Goal: Find specific page/section: Find specific page/section

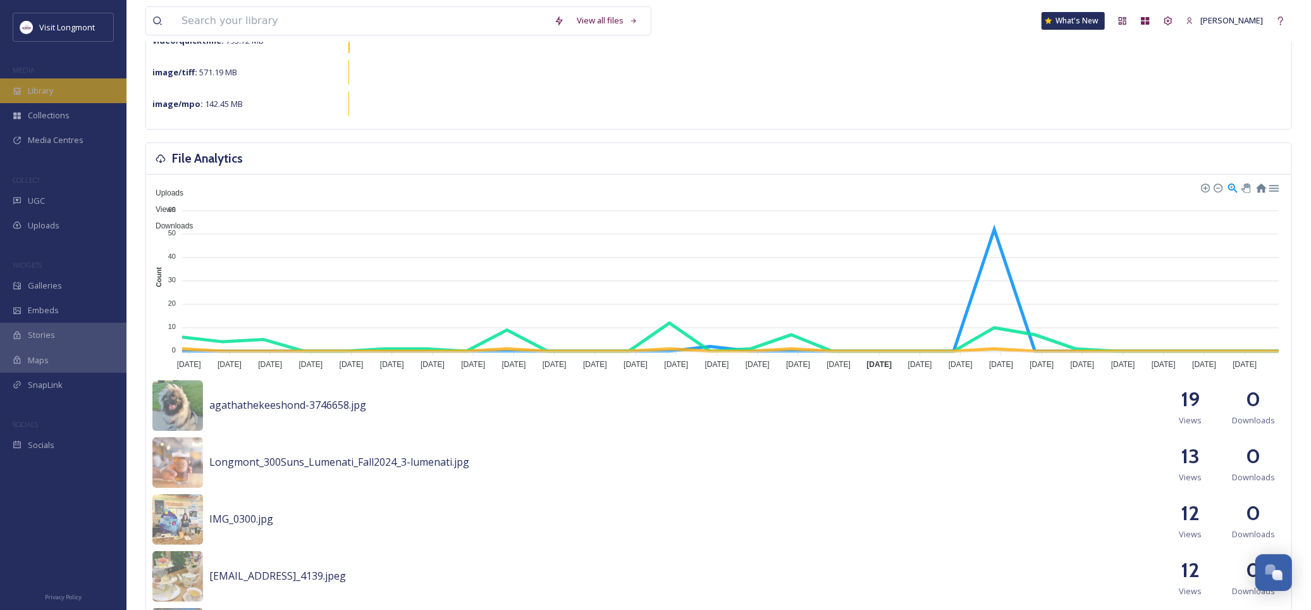
scroll to position [70, 0]
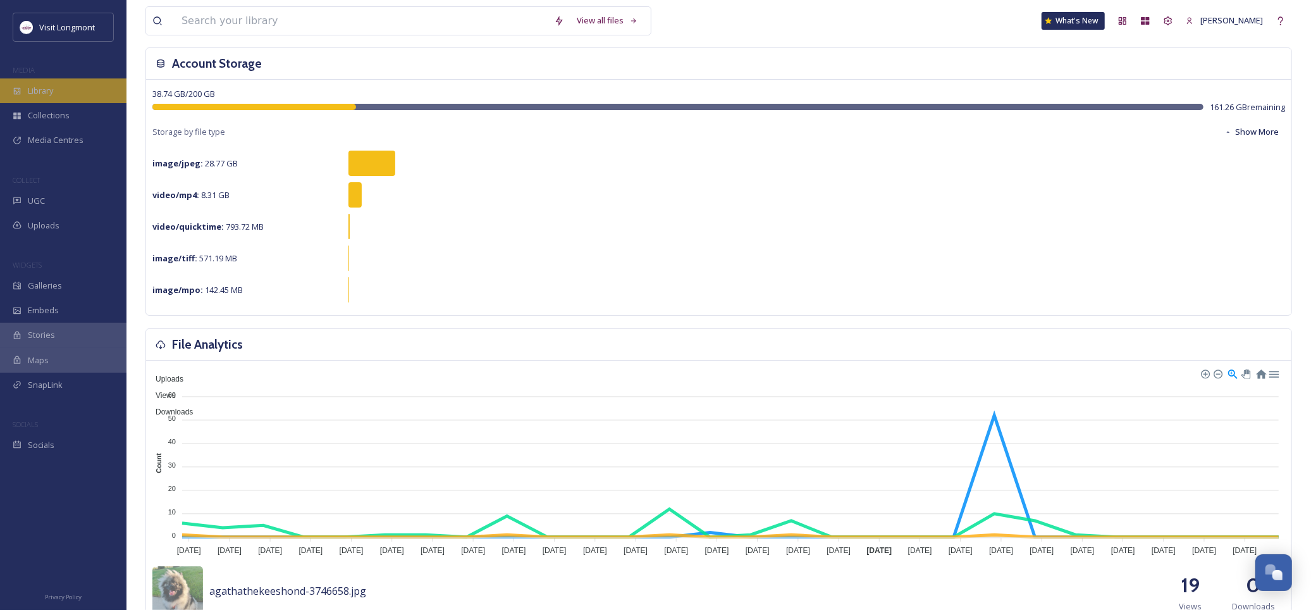
click at [42, 85] on span "Library" at bounding box center [40, 91] width 25 height 12
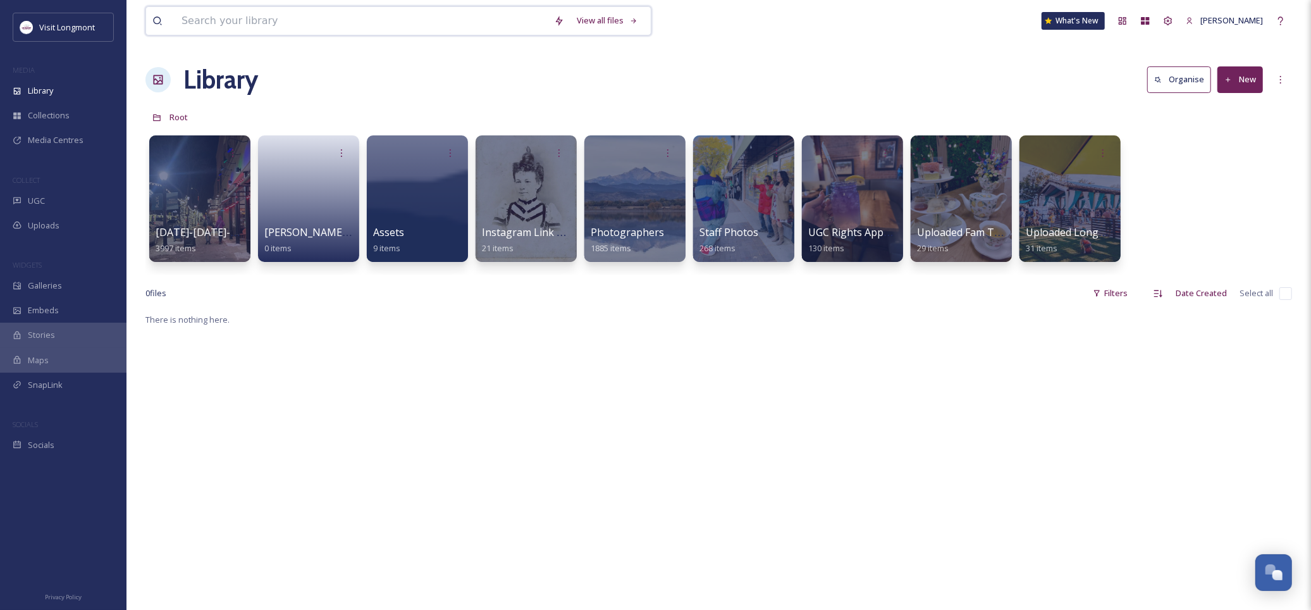
click at [287, 16] on input at bounding box center [361, 21] width 372 height 28
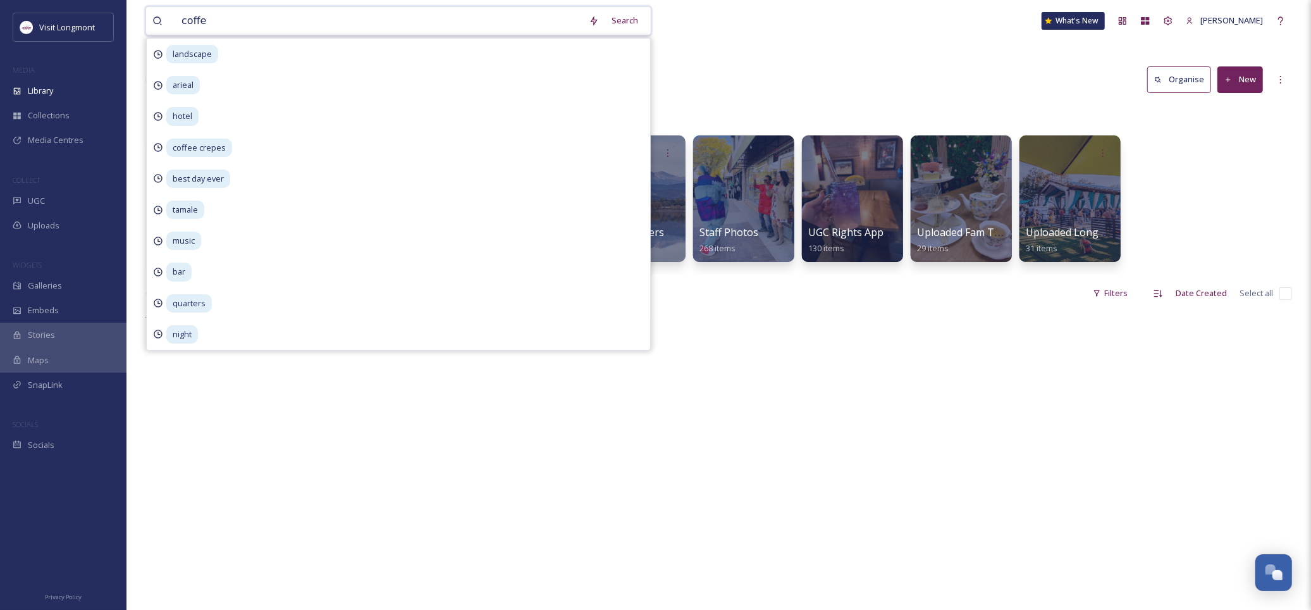
type input "coffee"
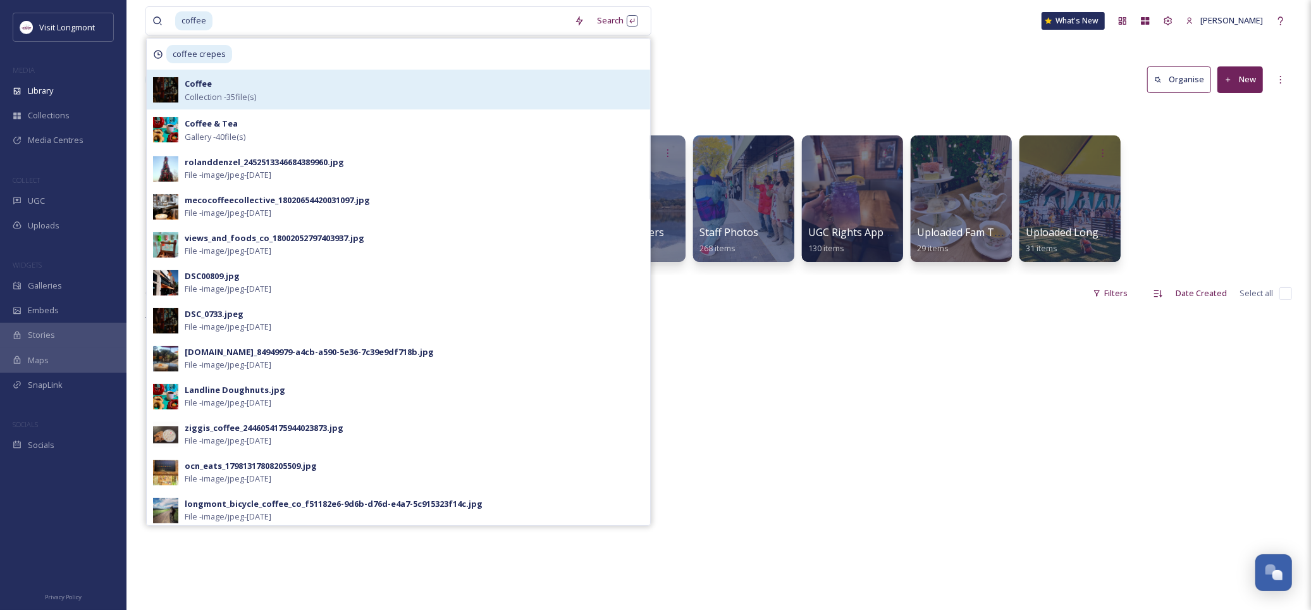
click at [288, 92] on div "Coffee Collection - 35 file(s)" at bounding box center [414, 89] width 459 height 27
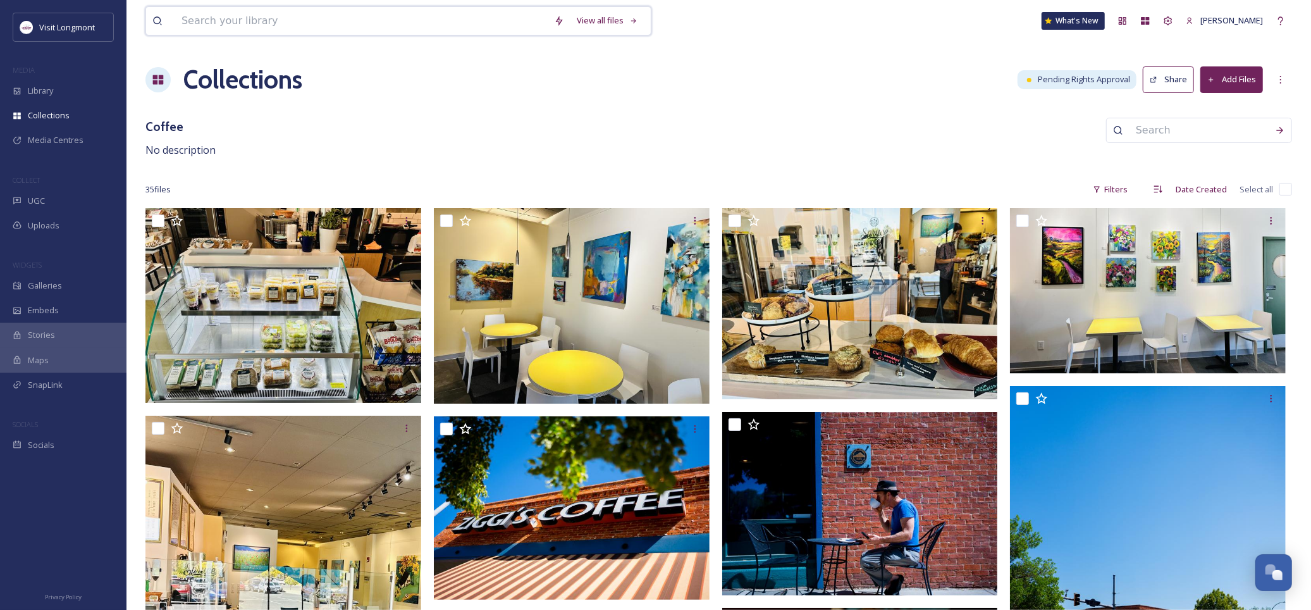
click at [233, 23] on input at bounding box center [361, 21] width 372 height 28
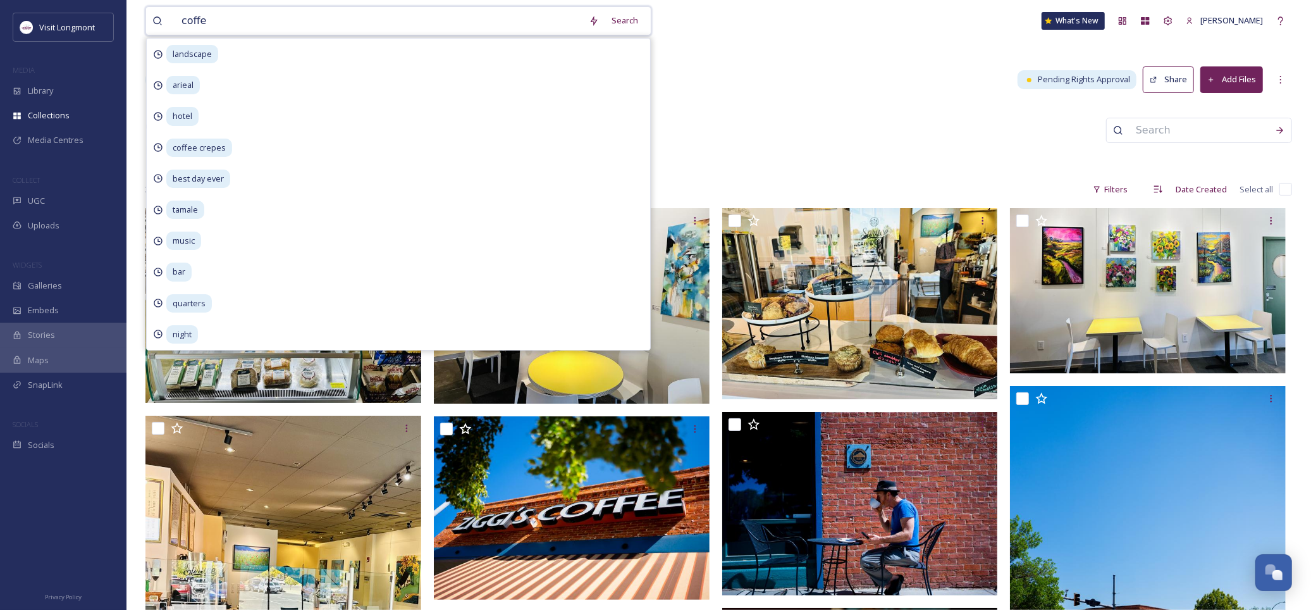
type input "coffee"
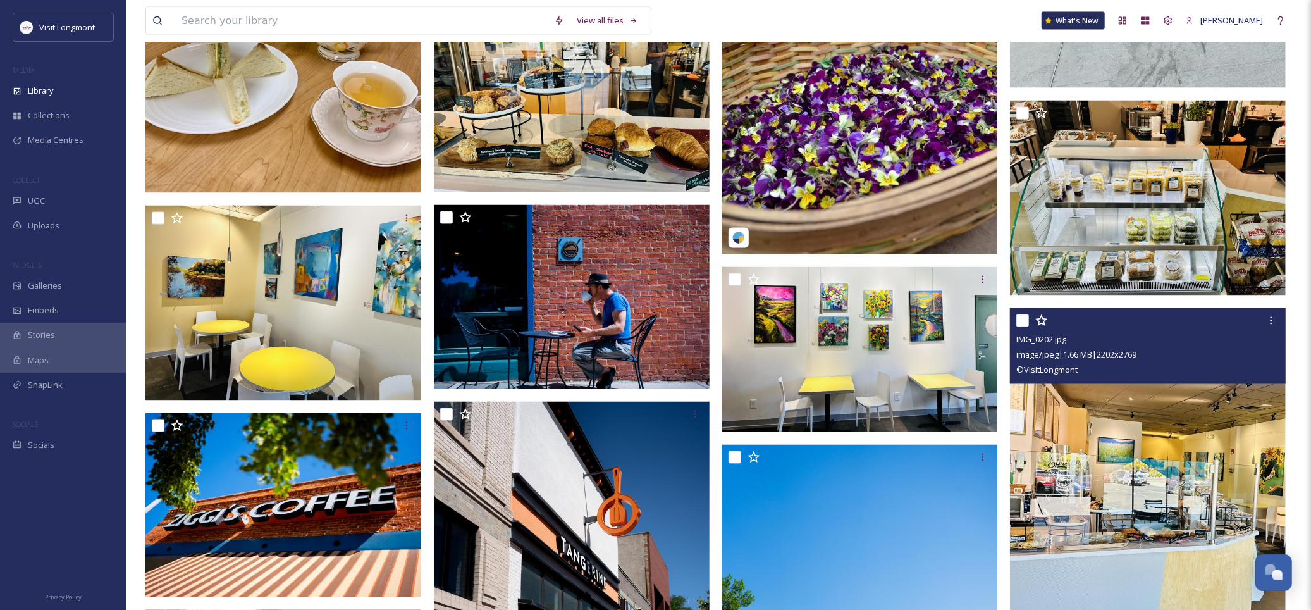
scroll to position [1897, 0]
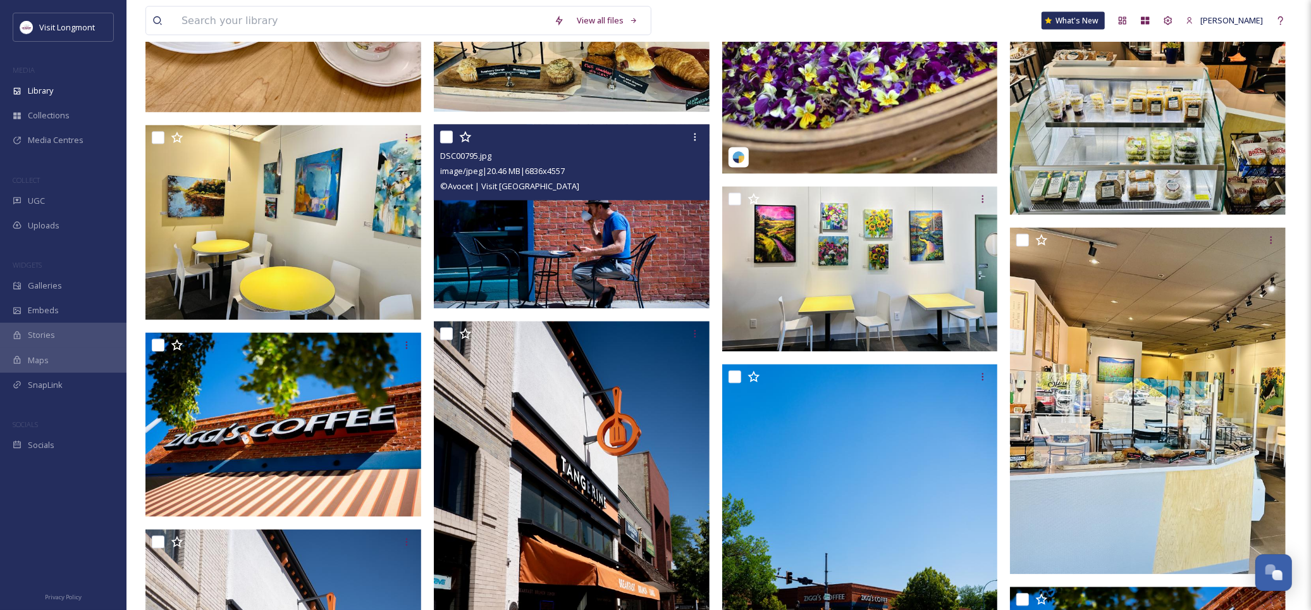
click at [679, 245] on img at bounding box center [572, 217] width 276 height 184
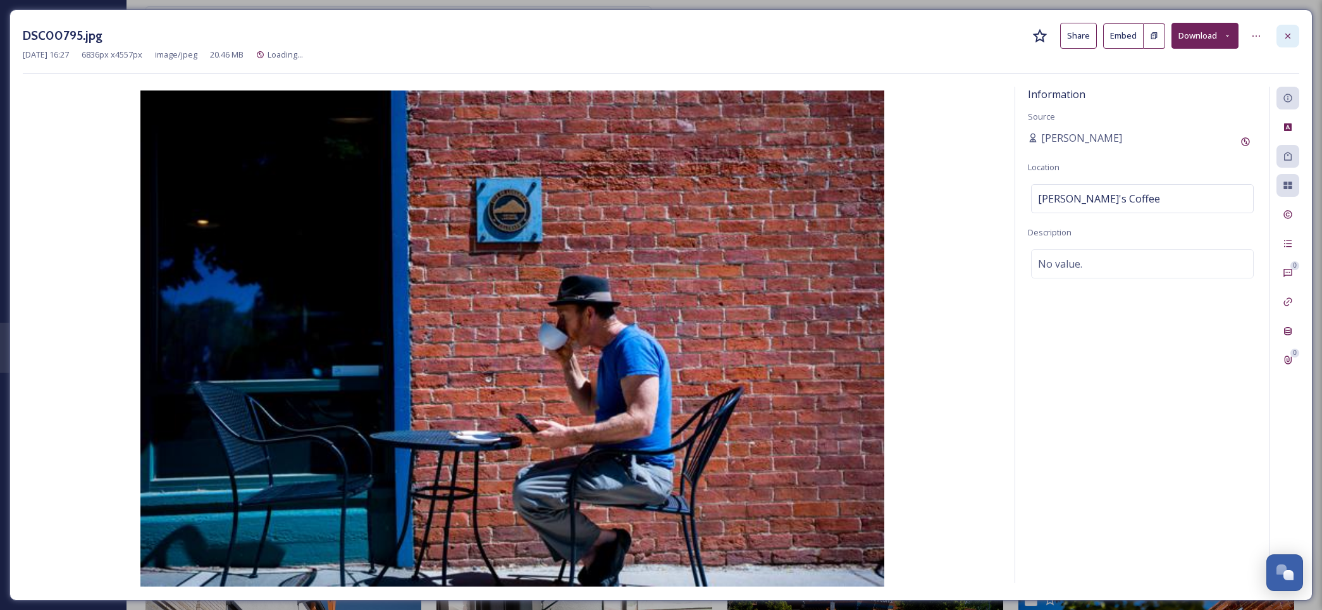
click at [1293, 37] on div at bounding box center [1287, 36] width 23 height 23
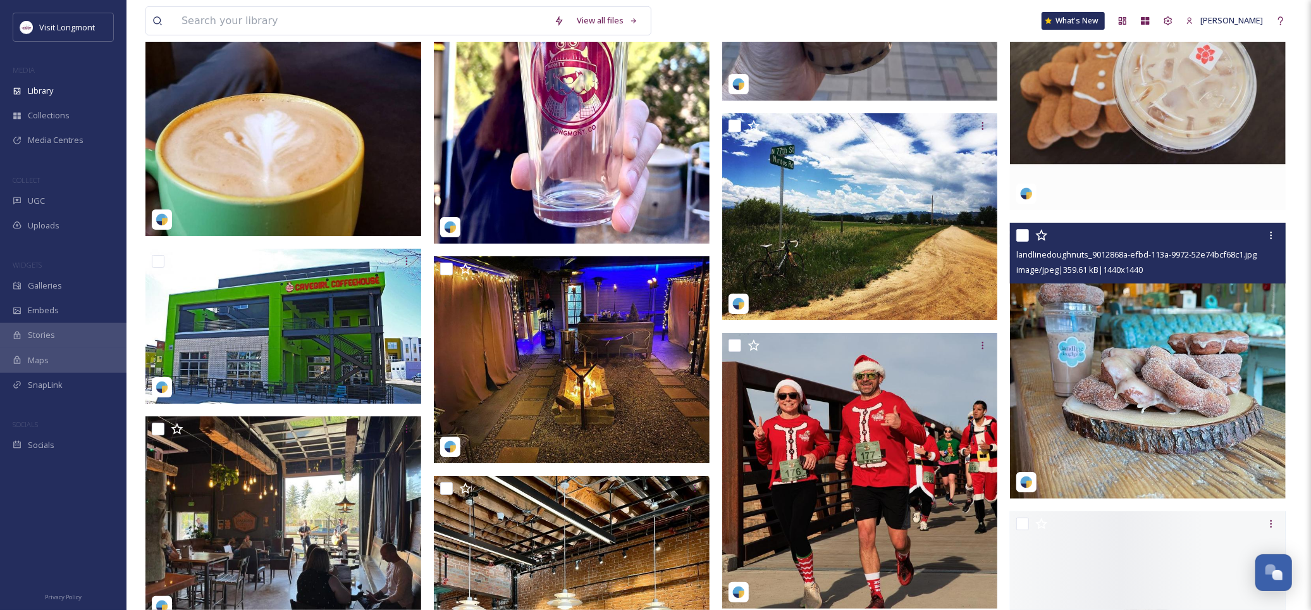
scroll to position [8291, 0]
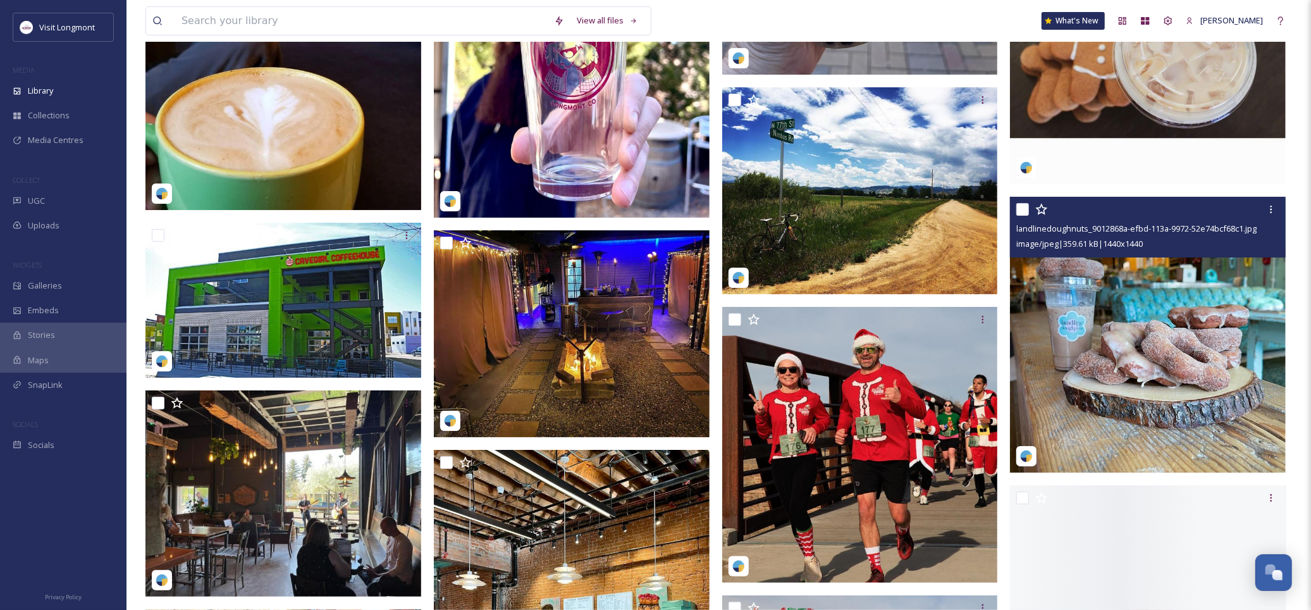
click at [1145, 296] on img at bounding box center [1148, 335] width 276 height 276
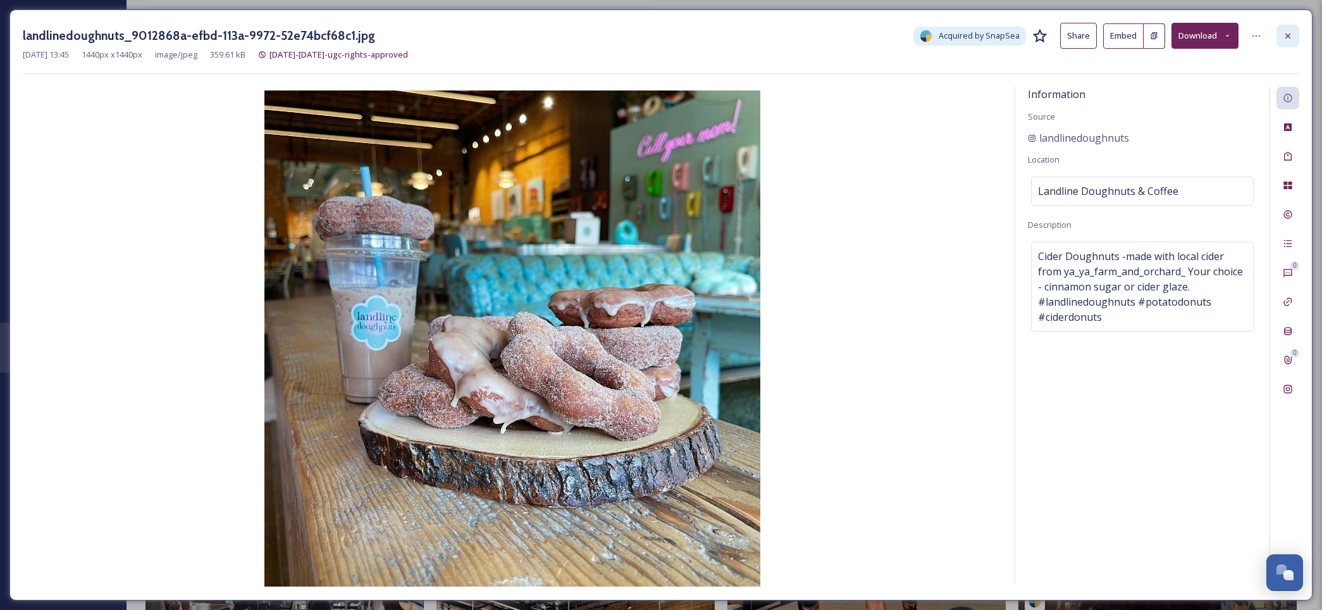
click at [1279, 28] on div at bounding box center [1287, 36] width 23 height 23
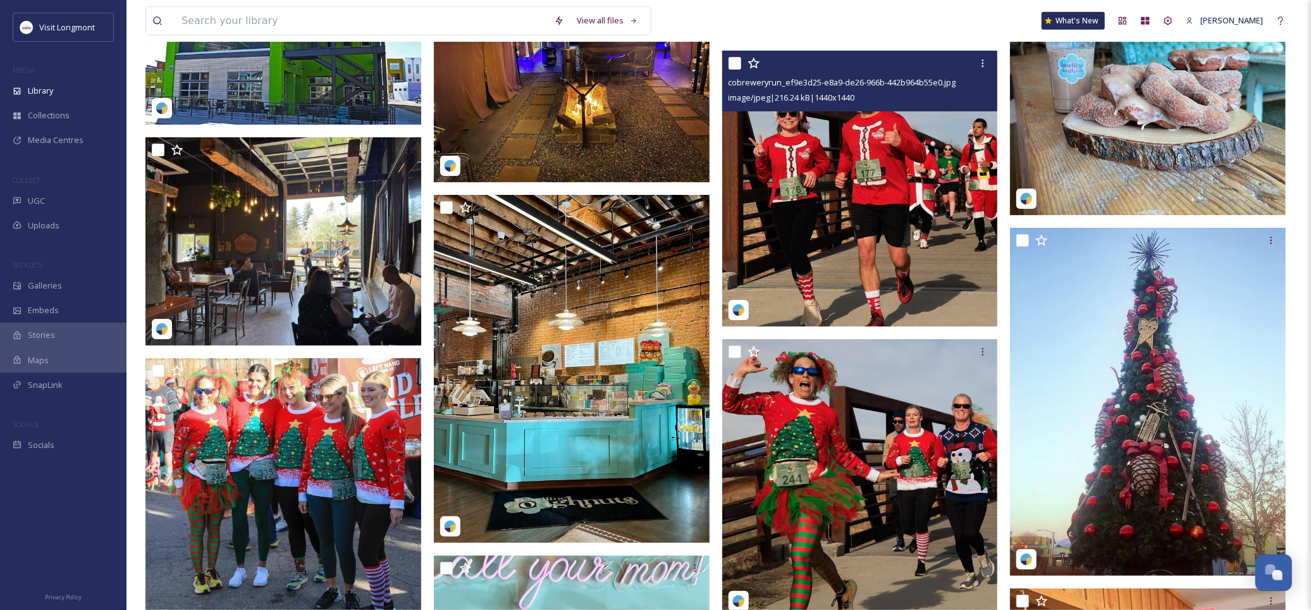
scroll to position [8642, 0]
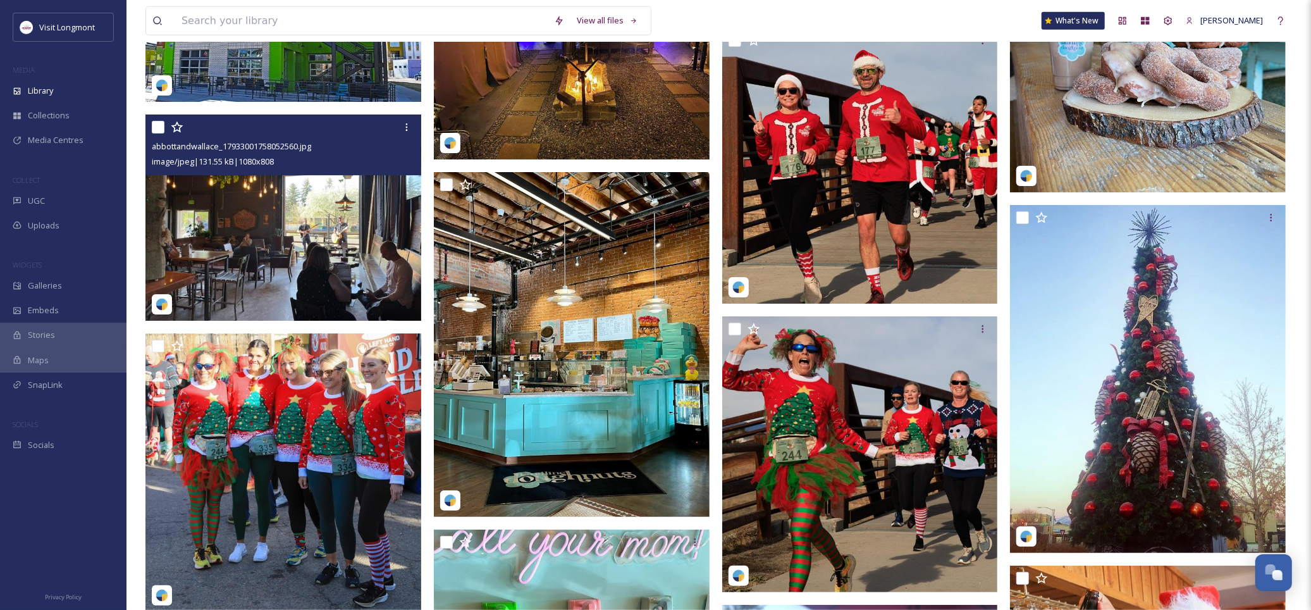
click at [292, 235] on img at bounding box center [283, 217] width 276 height 206
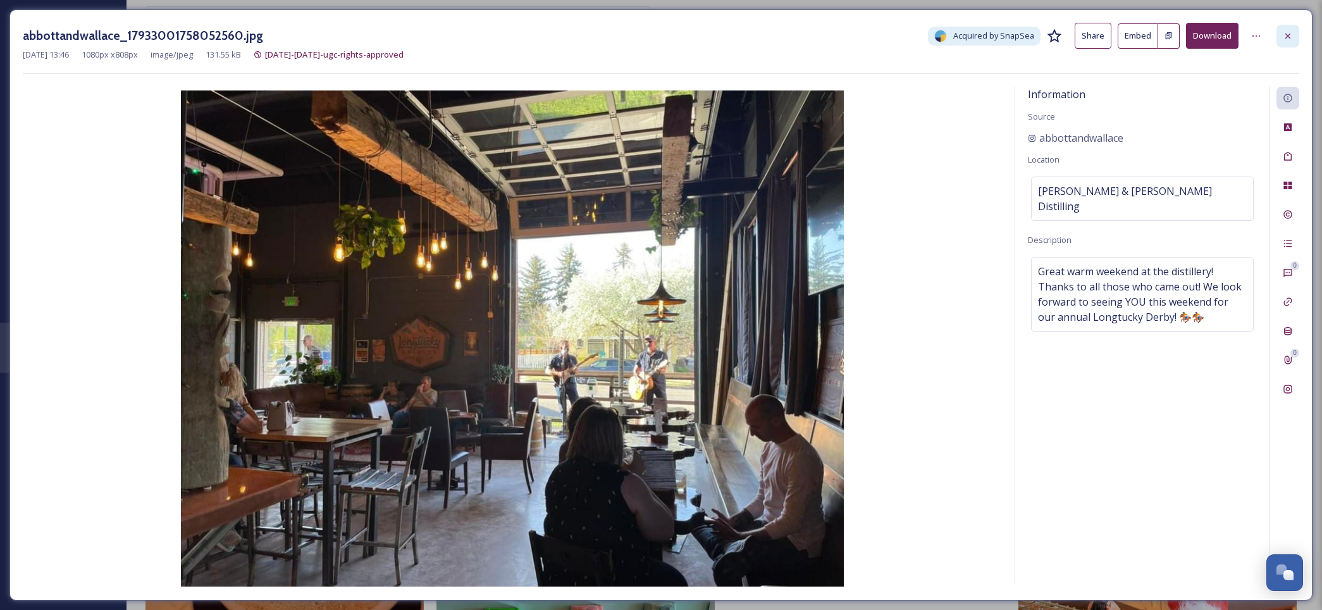
click at [1292, 36] on icon at bounding box center [1287, 36] width 10 height 10
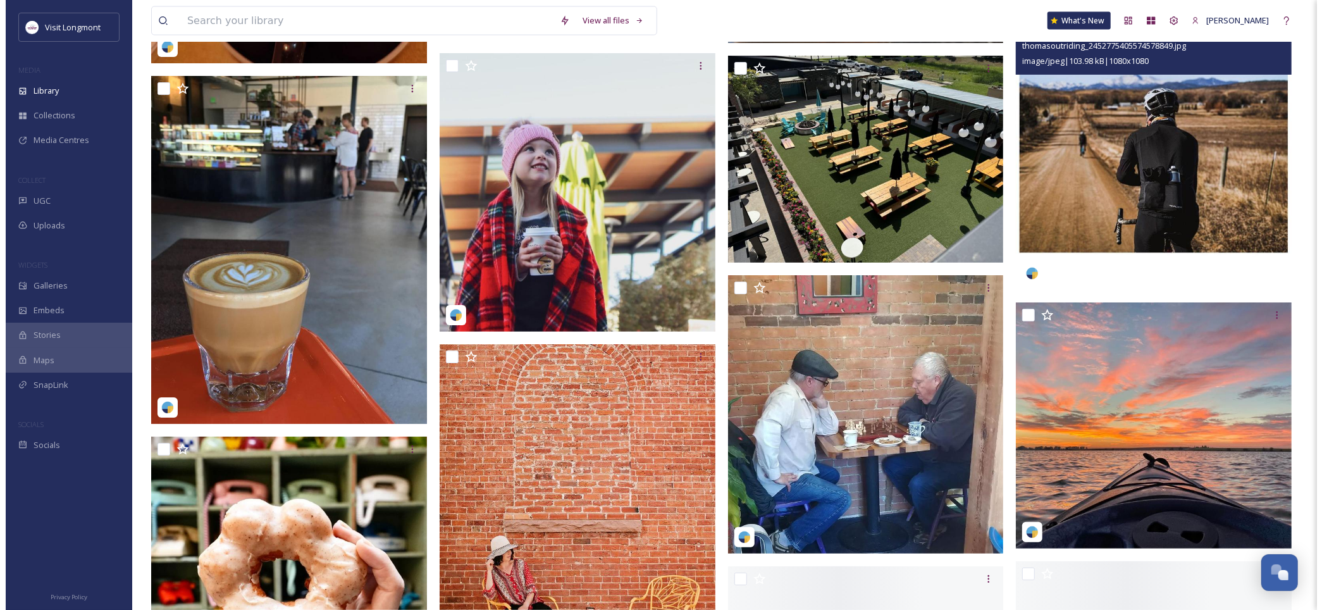
scroll to position [9485, 0]
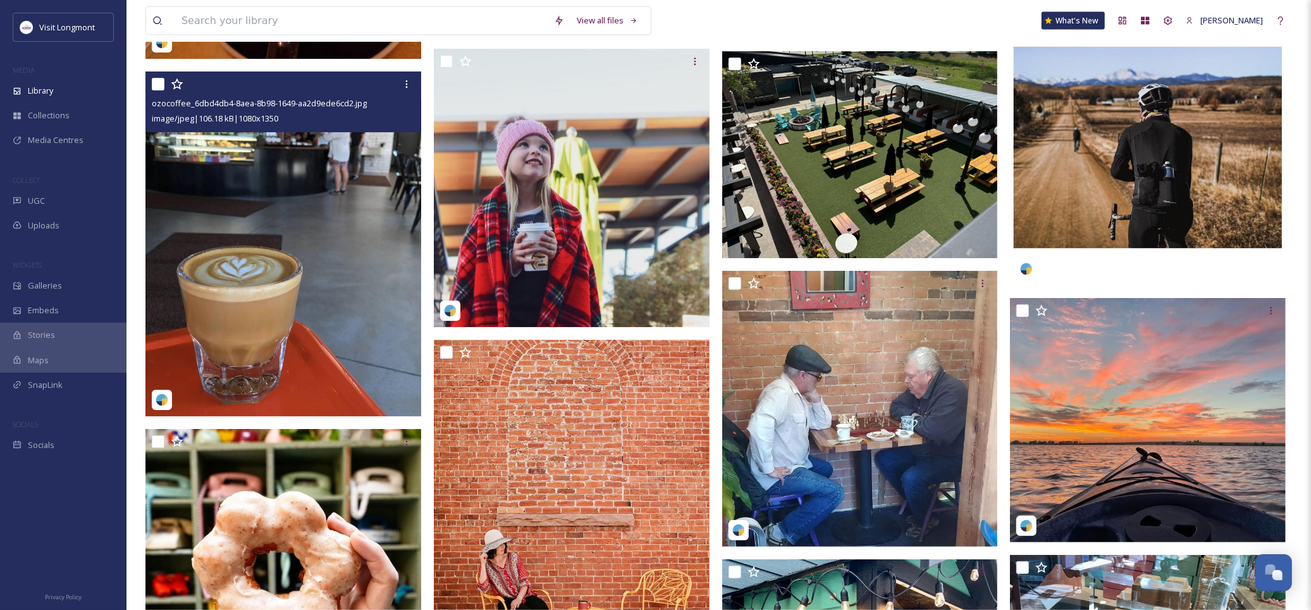
click at [295, 277] on img at bounding box center [283, 243] width 276 height 345
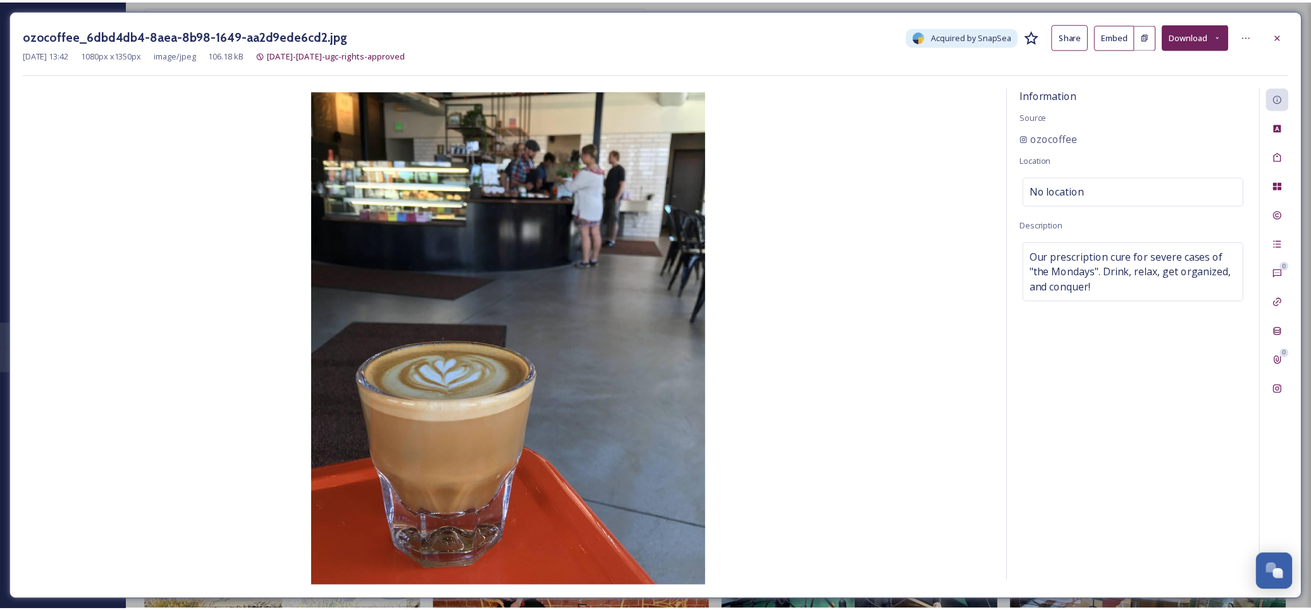
scroll to position [9487, 0]
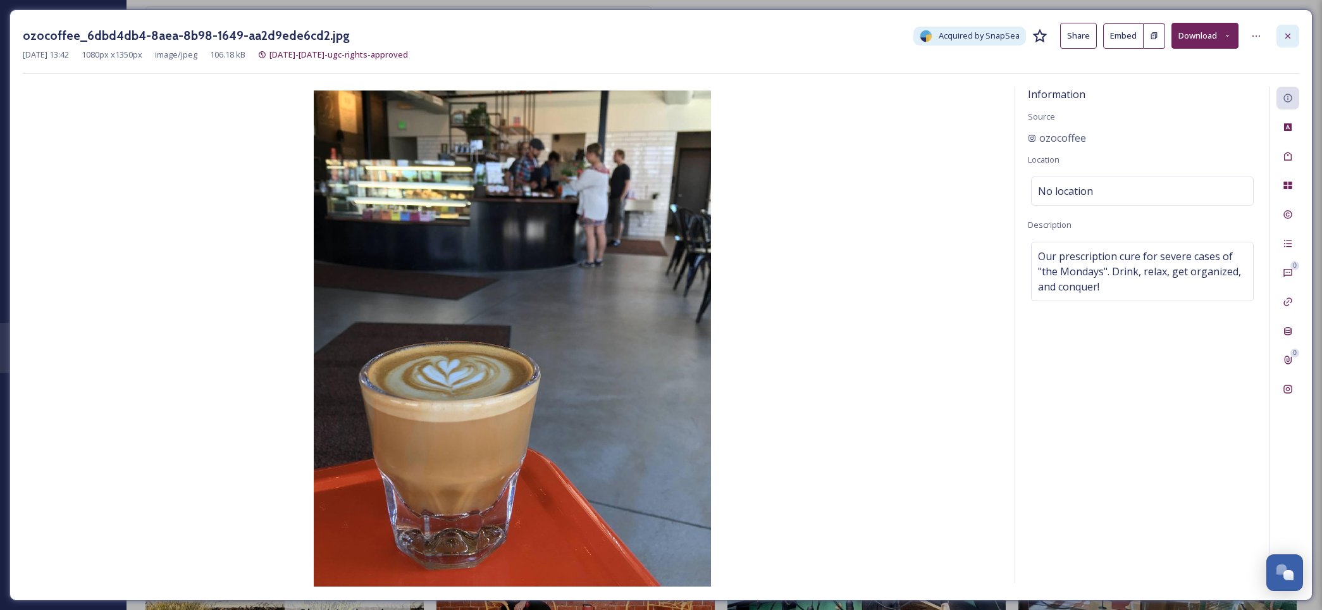
click at [1288, 34] on icon at bounding box center [1287, 36] width 10 height 10
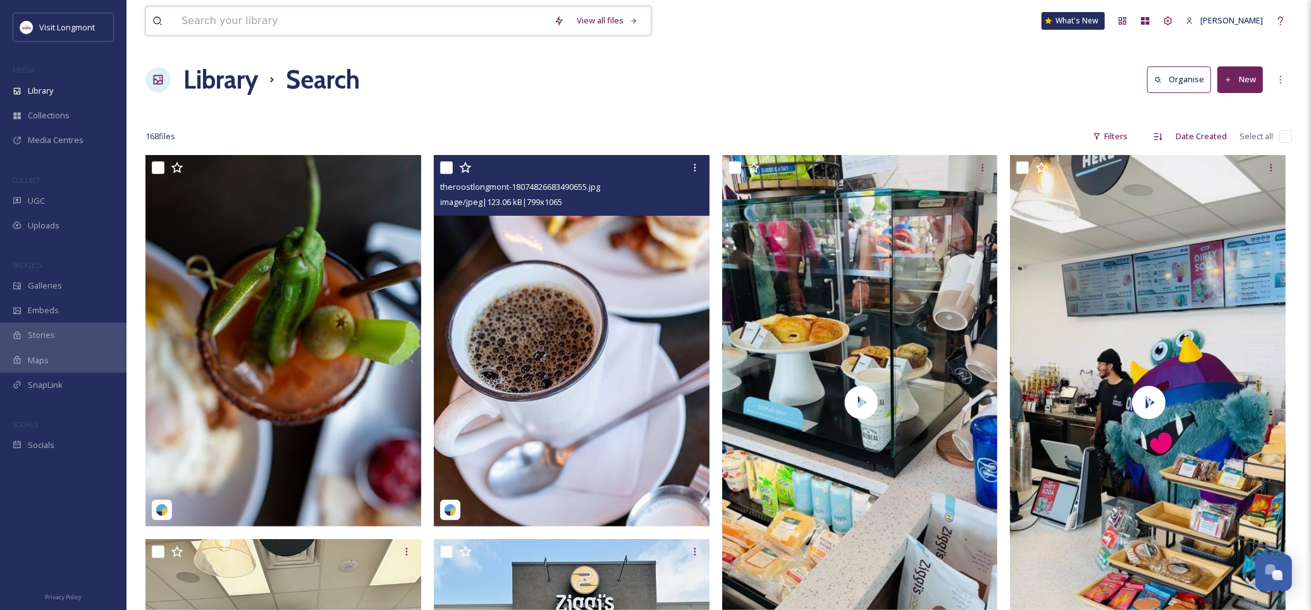
click at [218, 14] on input at bounding box center [361, 21] width 372 height 28
type input "tea"
click at [623, 17] on div "Search" at bounding box center [624, 20] width 39 height 25
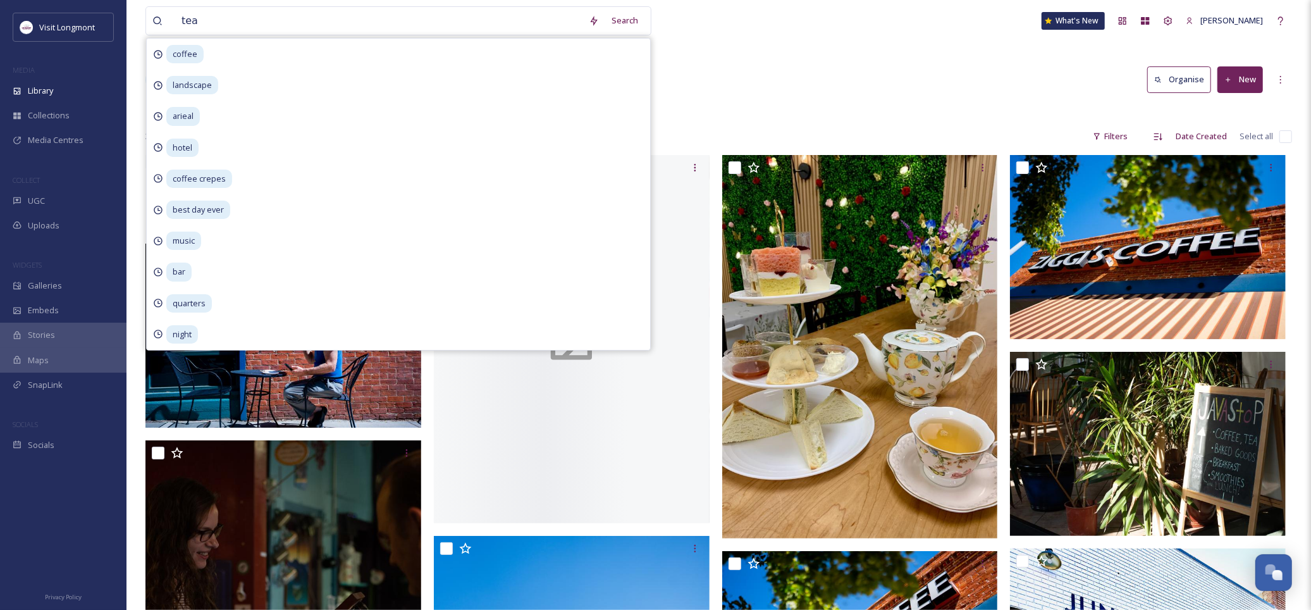
click at [856, 33] on div "tea Search coffee landscape arieal hotel coffee crepes best day ever music bar …" at bounding box center [718, 21] width 1146 height 42
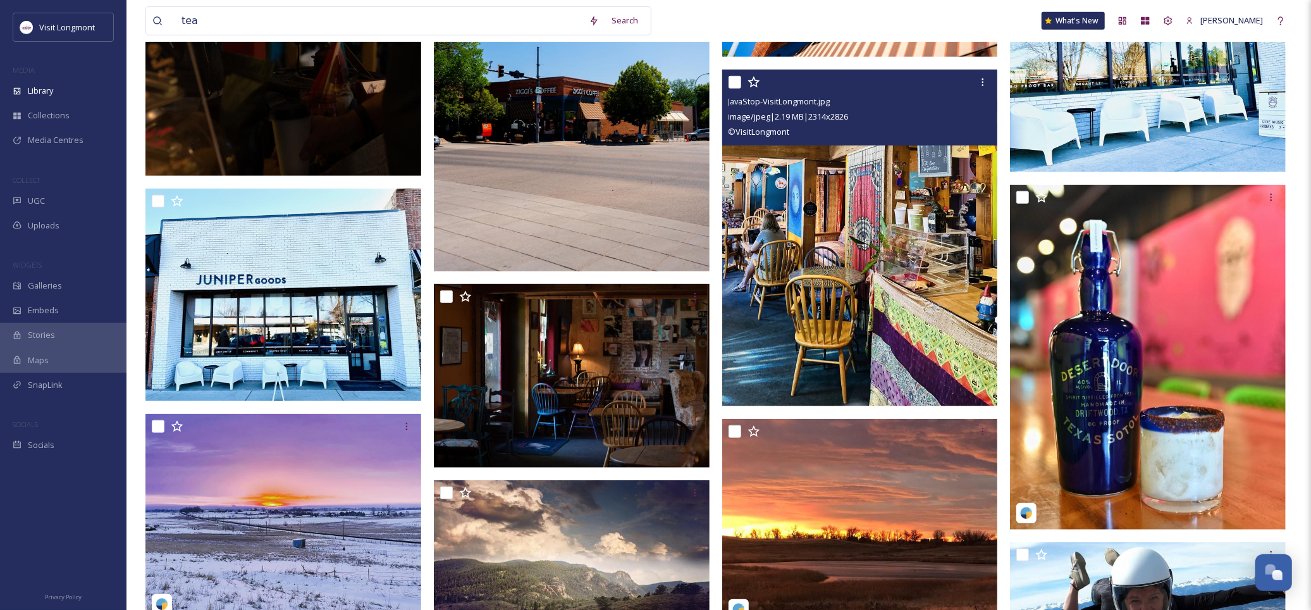
scroll to position [703, 0]
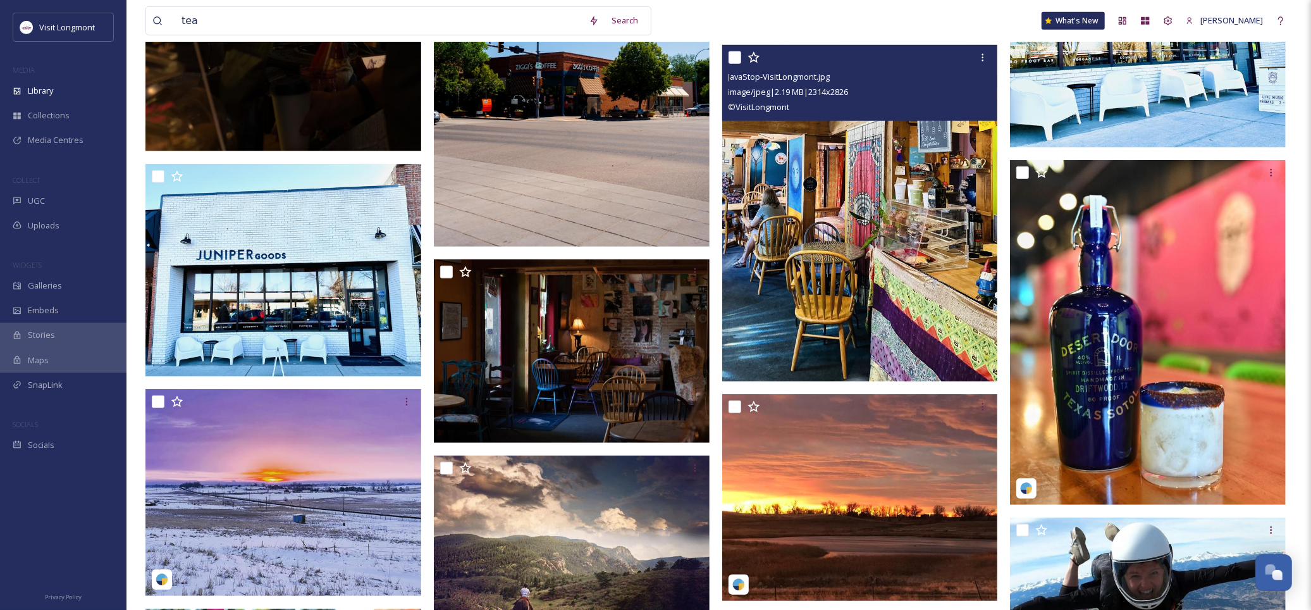
click at [883, 260] on img at bounding box center [860, 213] width 276 height 337
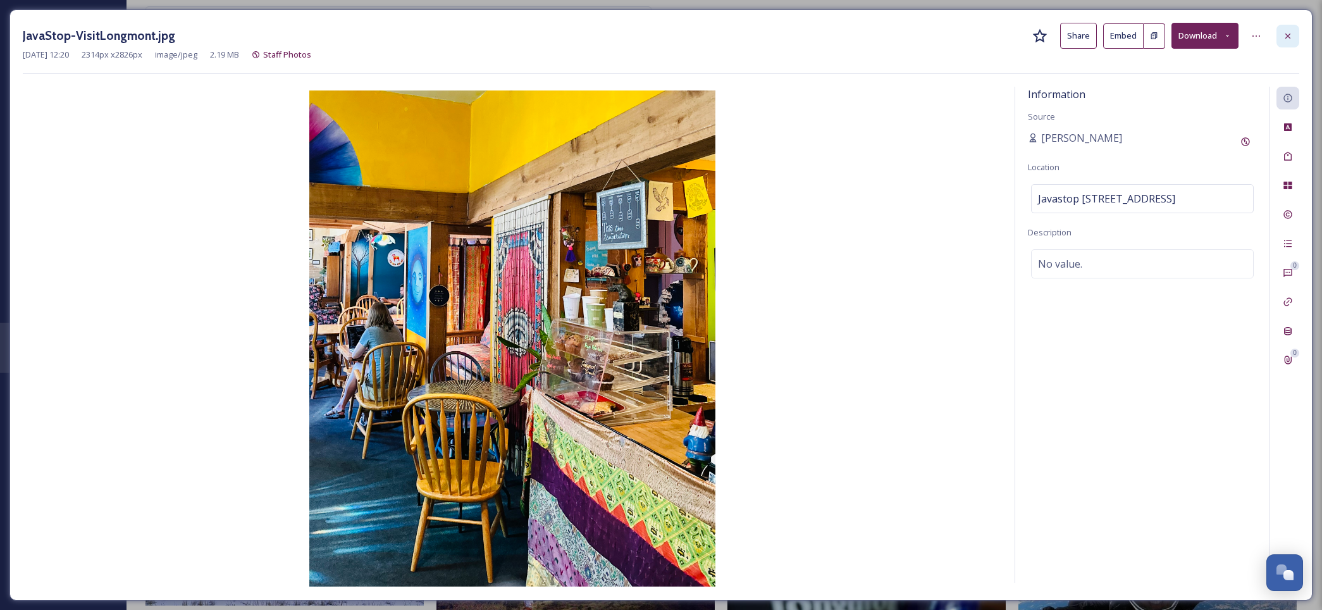
click at [1291, 37] on icon at bounding box center [1287, 36] width 10 height 10
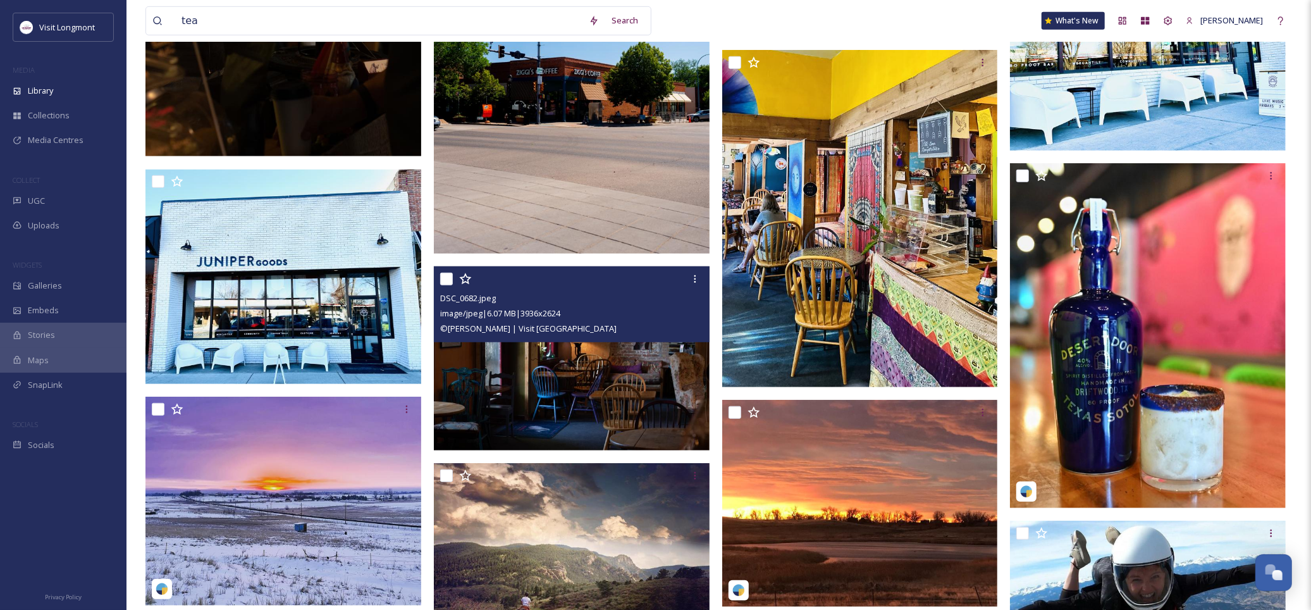
click at [645, 350] on img at bounding box center [572, 358] width 276 height 184
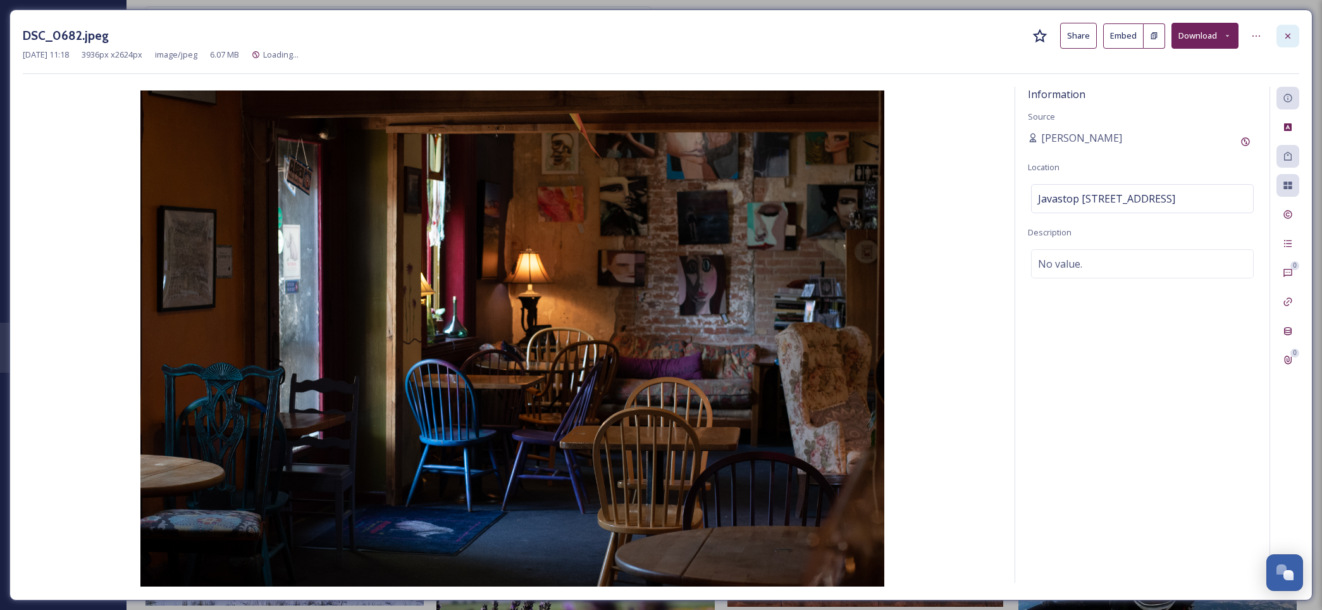
click at [1291, 34] on icon at bounding box center [1287, 36] width 10 height 10
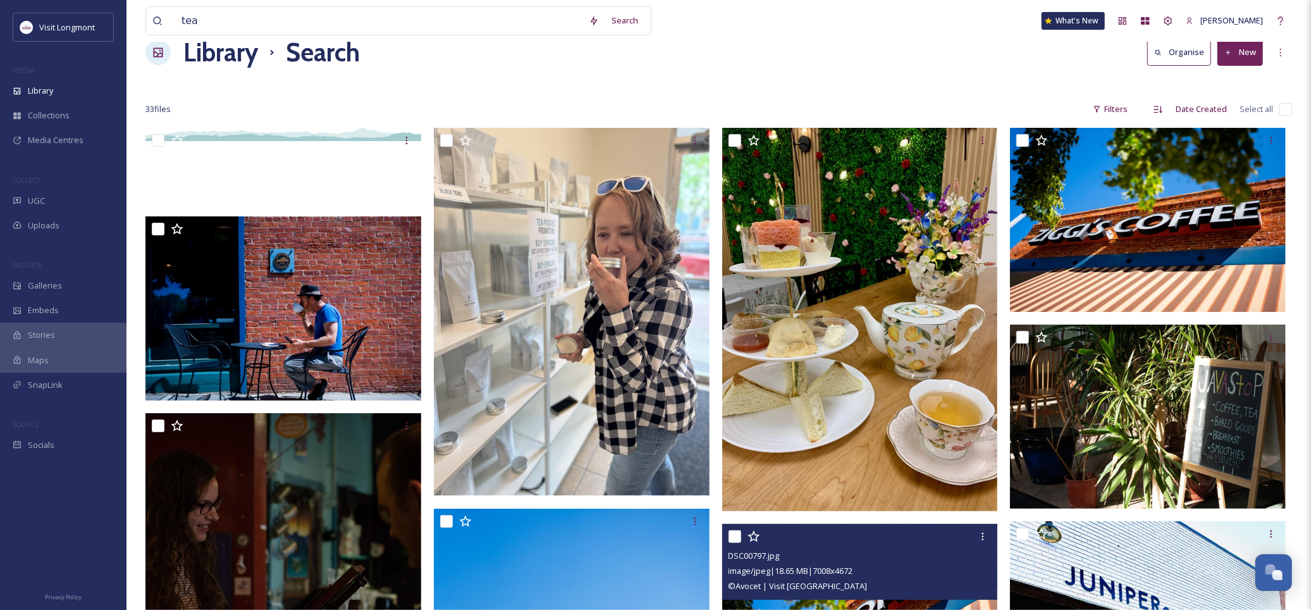
scroll to position [20, 0]
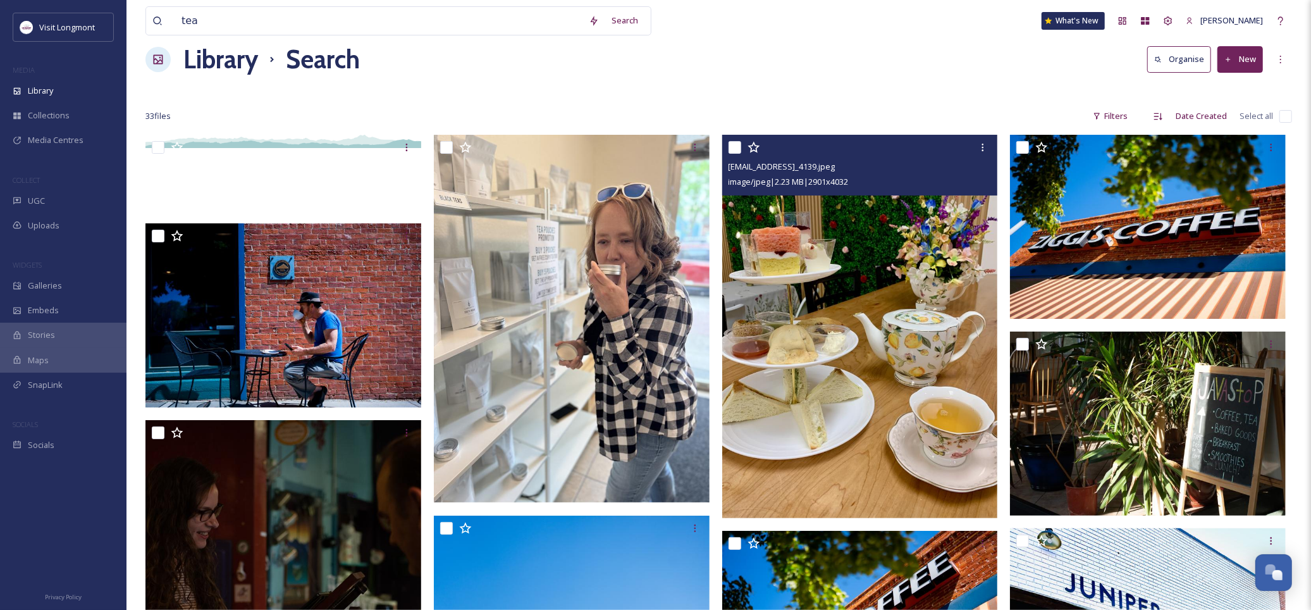
click at [859, 302] on img at bounding box center [860, 326] width 276 height 383
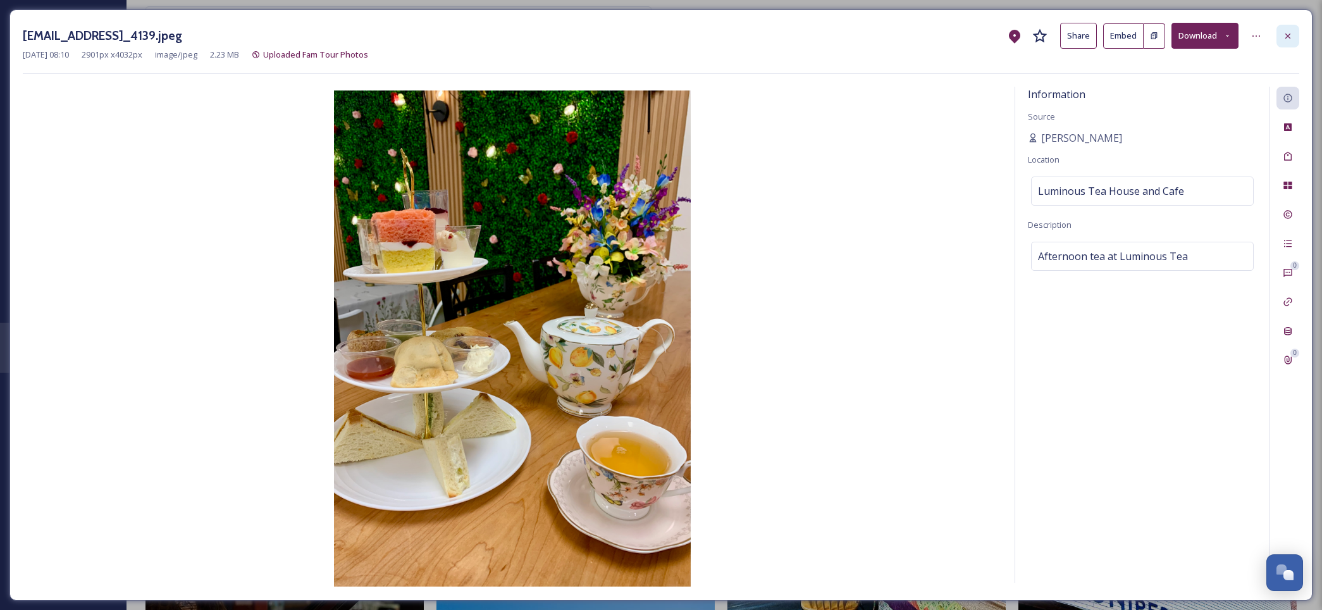
click at [1281, 37] on div at bounding box center [1287, 36] width 23 height 23
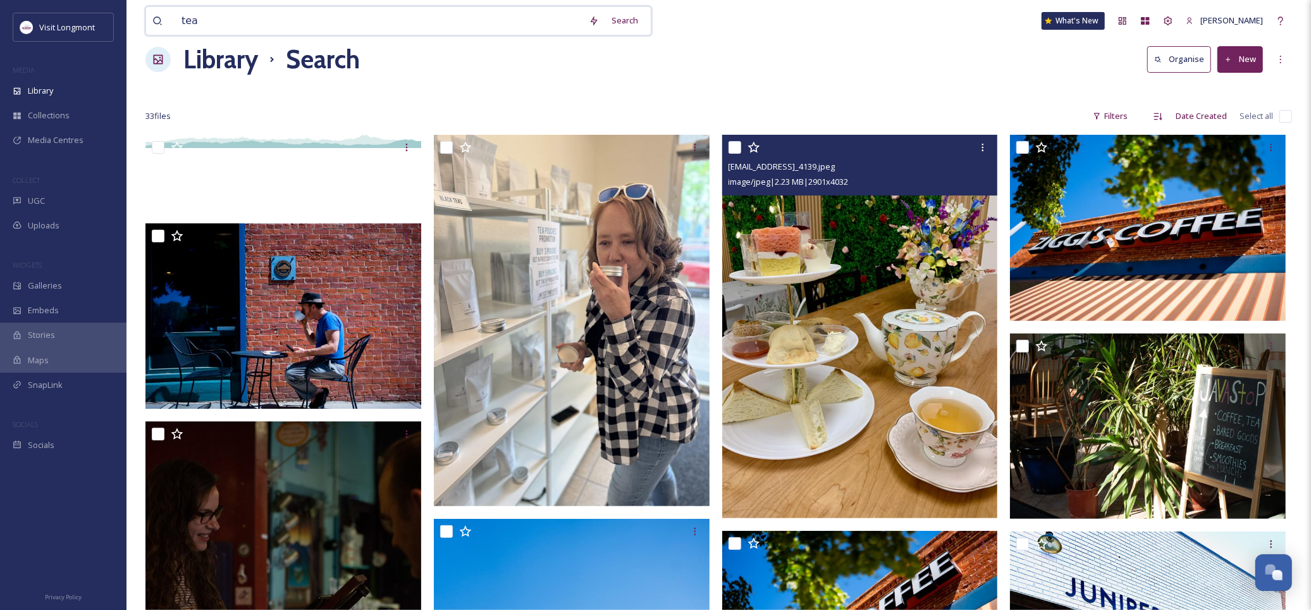
click at [191, 15] on input "tea" at bounding box center [378, 21] width 407 height 28
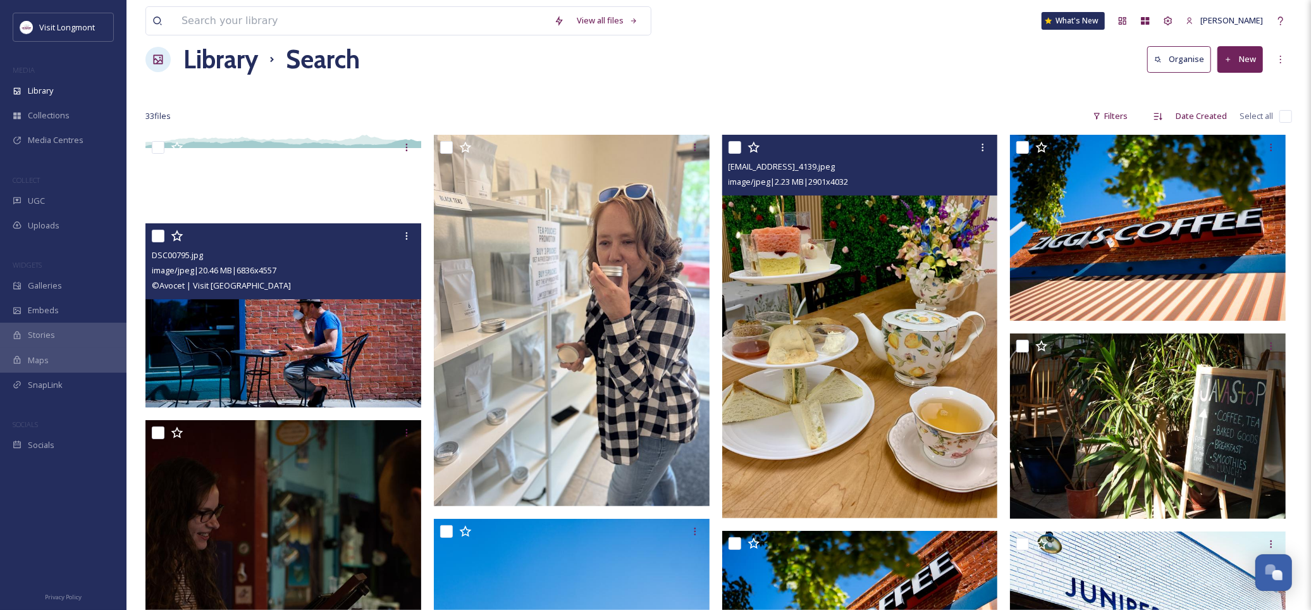
click at [209, 324] on img at bounding box center [283, 315] width 276 height 184
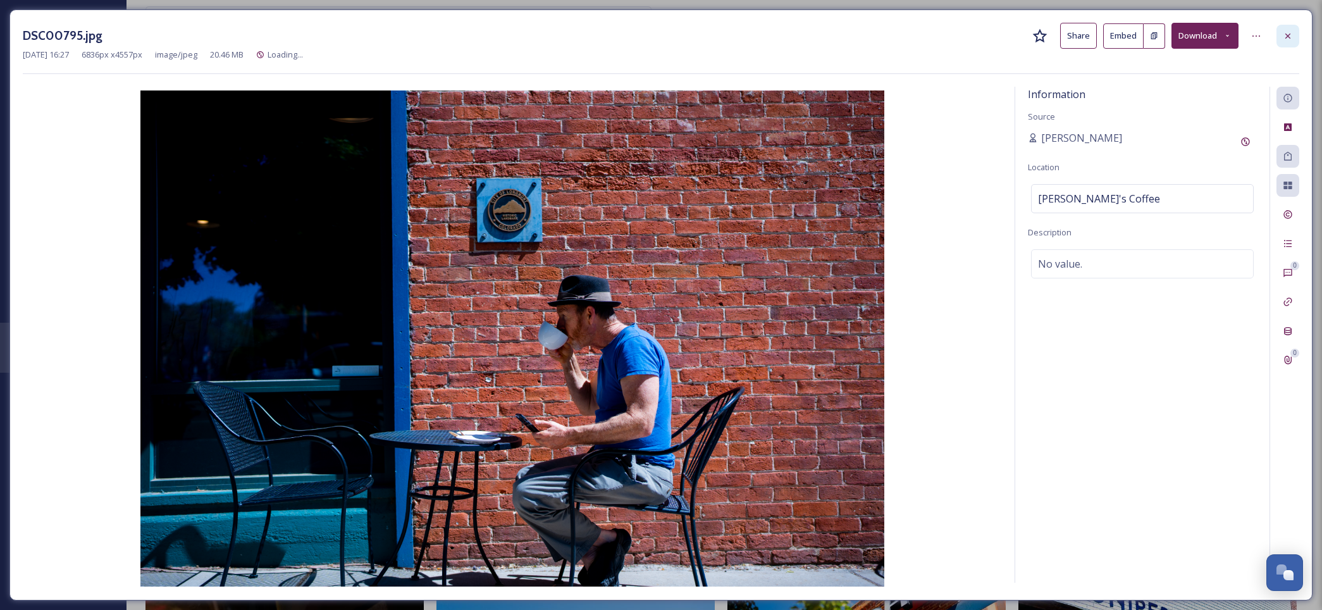
click at [1290, 39] on icon at bounding box center [1287, 36] width 10 height 10
